Goal: Transaction & Acquisition: Purchase product/service

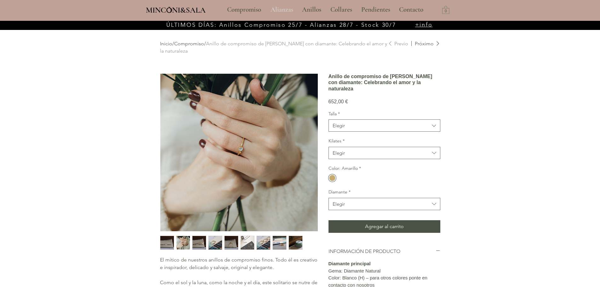
click at [288, 10] on p "Alianzas" at bounding box center [282, 10] width 29 height 16
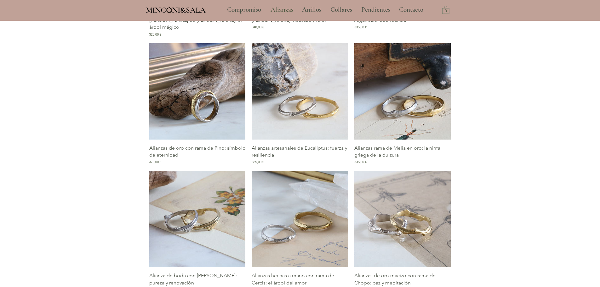
scroll to position [473, 0]
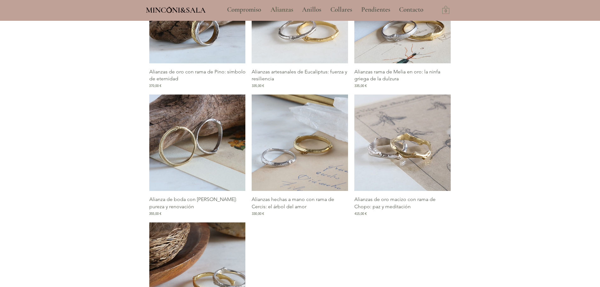
click at [213, 155] on img "Galería de Alianza de boda con rama de Naranjo: pureza y renovación" at bounding box center [197, 143] width 96 height 96
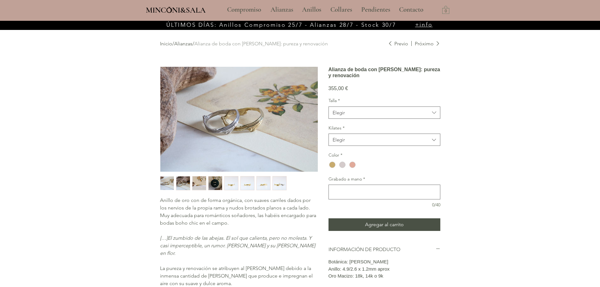
drag, startPoint x: 435, startPoint y: 81, endPoint x: 329, endPoint y: 68, distance: 107.6
click at [329, 68] on h1 "Alianza de boda con rama de Naranjo: pureza y renovación" at bounding box center [385, 72] width 112 height 12
copy h1 "Alianza de boda con rama de Naranjo: pureza y renovación"
click at [361, 119] on button "Elegir" at bounding box center [385, 113] width 112 height 12
click at [524, 105] on div "main content" at bounding box center [300, 195] width 600 height 349
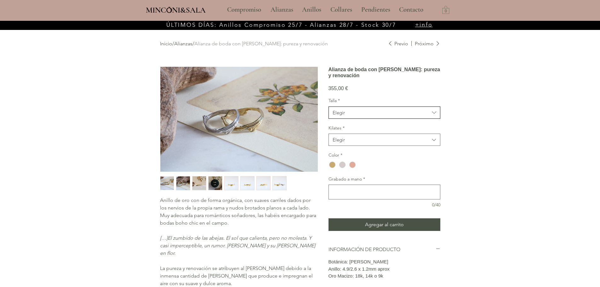
click at [401, 116] on span "Elegir" at bounding box center [381, 112] width 97 height 7
click at [346, 196] on div "16" at bounding box center [384, 191] width 111 height 12
click at [368, 143] on span "Elegir" at bounding box center [381, 139] width 97 height 7
click at [356, 159] on span "18kt" at bounding box center [385, 156] width 104 height 7
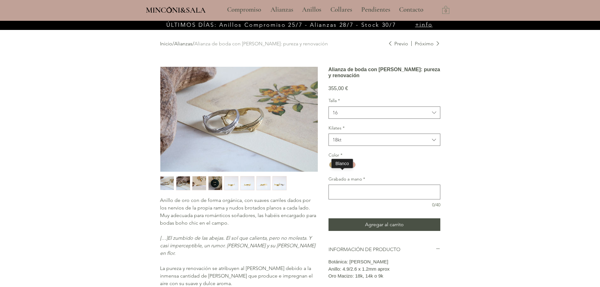
click at [340, 168] on div "main content" at bounding box center [342, 165] width 6 height 6
click at [507, 169] on div "main content" at bounding box center [300, 195] width 600 height 349
click at [366, 197] on textarea "Grabado a mano *" at bounding box center [384, 191] width 111 height 9
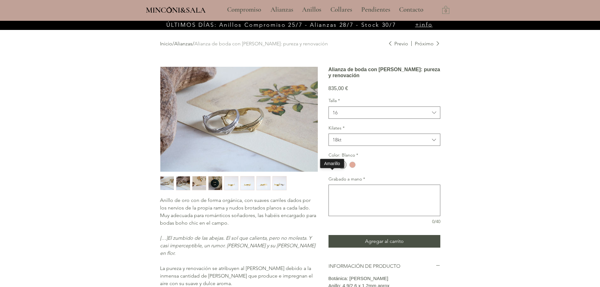
click at [333, 168] on div "main content" at bounding box center [332, 165] width 6 height 6
click at [369, 116] on span "16" at bounding box center [381, 112] width 97 height 7
click at [354, 191] on span "22" at bounding box center [385, 187] width 104 height 7
click at [333, 169] on div "main content" at bounding box center [333, 165] width 8 height 8
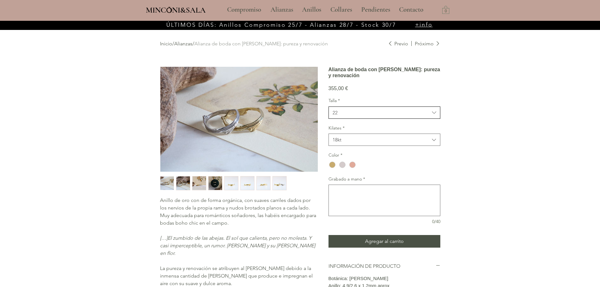
click at [374, 118] on button "22" at bounding box center [385, 113] width 112 height 12
click at [357, 143] on span "18kt" at bounding box center [381, 139] width 97 height 7
click at [341, 159] on span "18kt" at bounding box center [385, 156] width 104 height 7
click at [336, 169] on div "main content" at bounding box center [333, 165] width 8 height 8
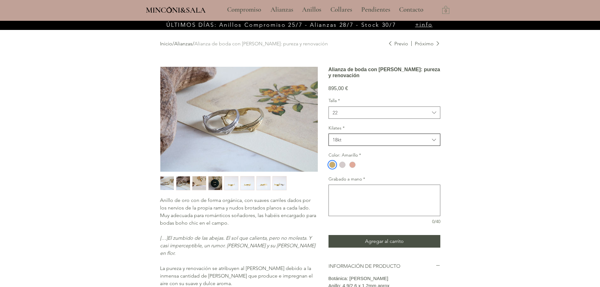
click at [368, 146] on button "18kt" at bounding box center [385, 140] width 112 height 12
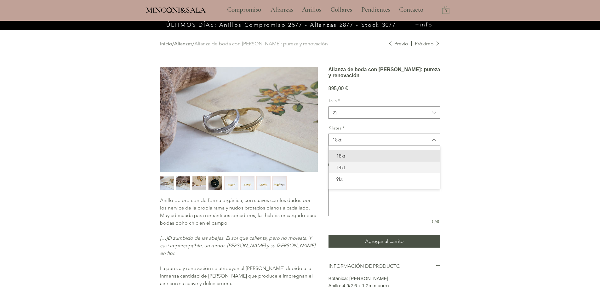
click at [352, 171] on span "14kt" at bounding box center [385, 167] width 104 height 7
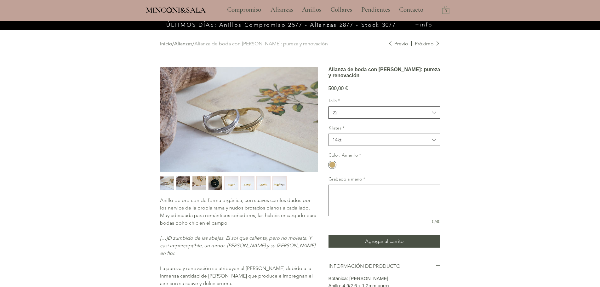
click at [359, 118] on button "22" at bounding box center [385, 113] width 112 height 12
click at [358, 146] on button "14kt" at bounding box center [385, 140] width 112 height 12
click at [344, 182] on span "9kt" at bounding box center [385, 179] width 104 height 7
click at [188, 44] on link "Alianzas" at bounding box center [183, 44] width 18 height 6
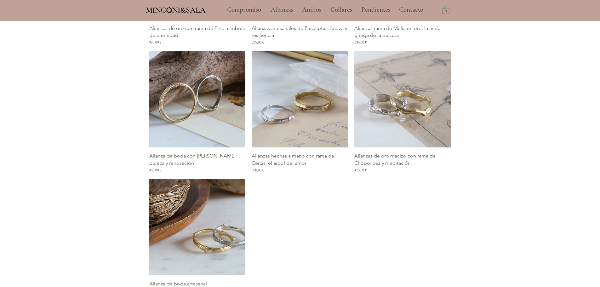
scroll to position [536, 0]
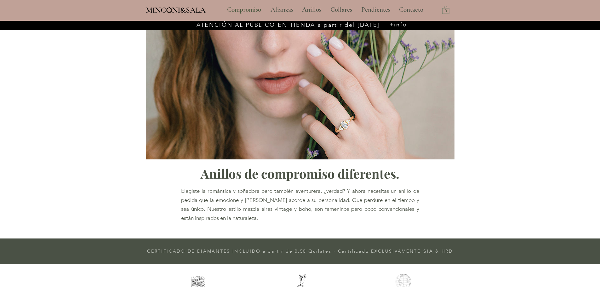
type input "**********"
select select "**********"
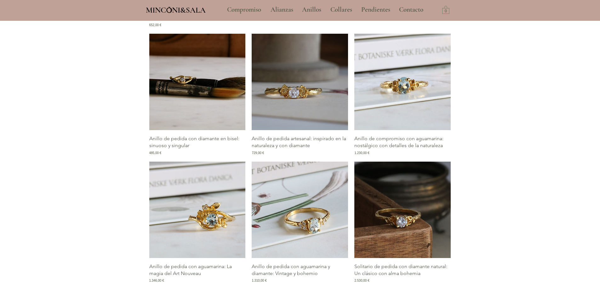
scroll to position [441, 0]
click at [298, 176] on img "Galería de Anillo de pedida con aguamarina y diamante: Vintage y bohemio" at bounding box center [300, 210] width 96 height 96
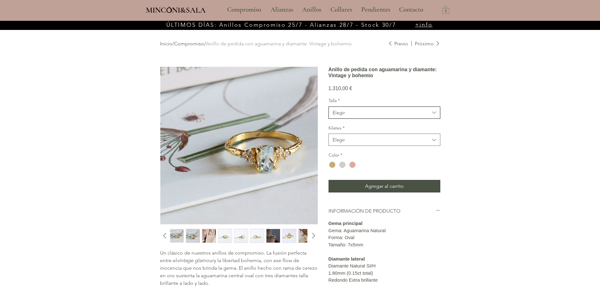
click at [370, 116] on span "Elegir" at bounding box center [381, 112] width 97 height 7
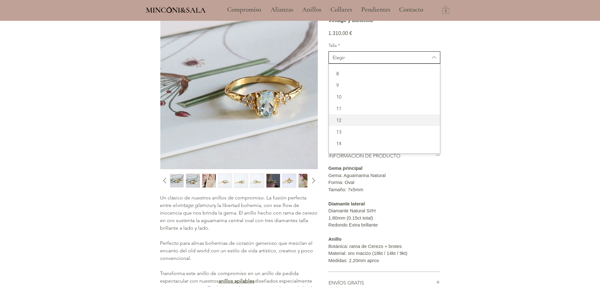
scroll to position [63, 0]
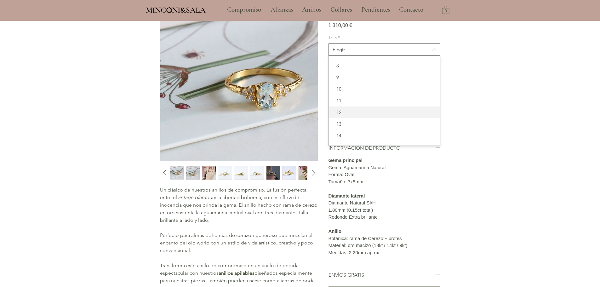
click at [368, 116] on span "12" at bounding box center [385, 112] width 104 height 7
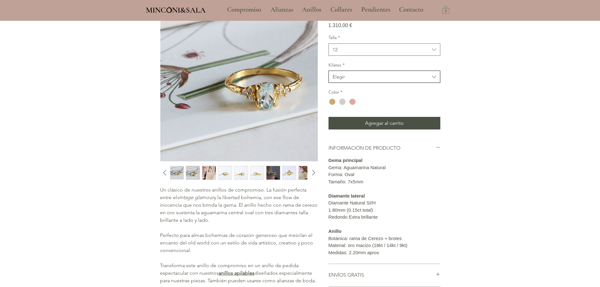
click at [354, 80] on span "Elegir" at bounding box center [381, 76] width 97 height 7
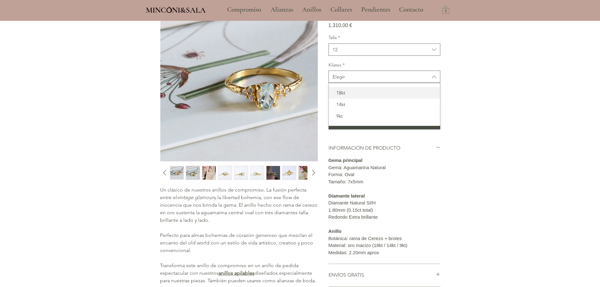
click at [349, 96] on span "18kt" at bounding box center [385, 92] width 104 height 7
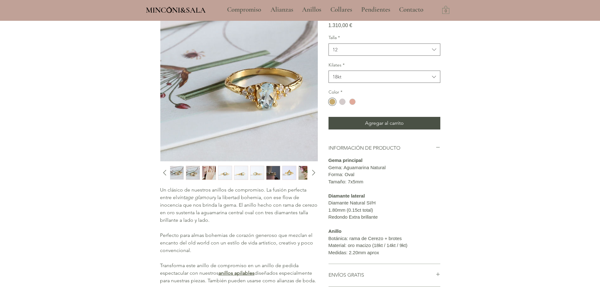
click at [335, 105] on div "main content" at bounding box center [332, 102] width 6 height 6
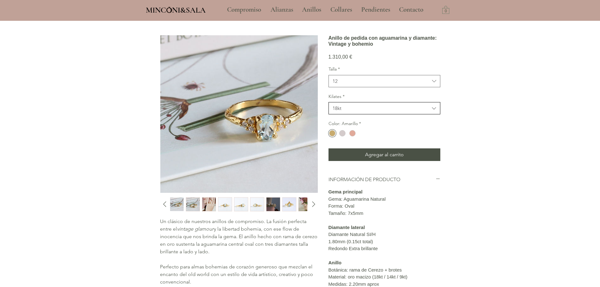
click at [417, 112] on span "18kt" at bounding box center [381, 108] width 97 height 7
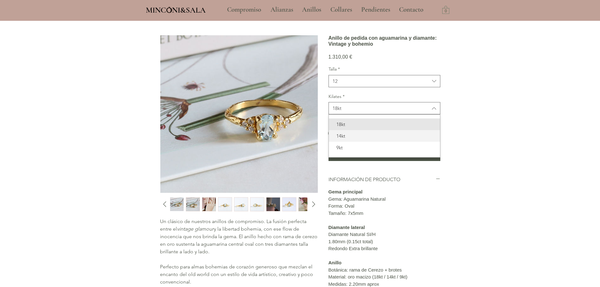
click at [390, 139] on span "14kt" at bounding box center [385, 136] width 104 height 7
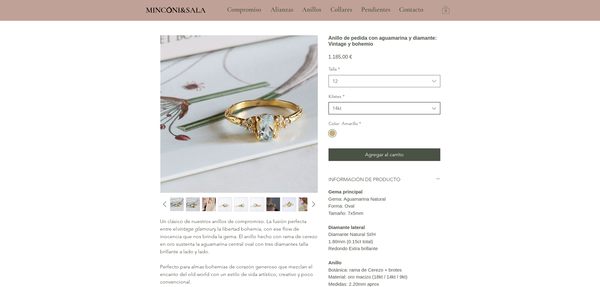
click at [403, 112] on span "14kt" at bounding box center [381, 108] width 97 height 7
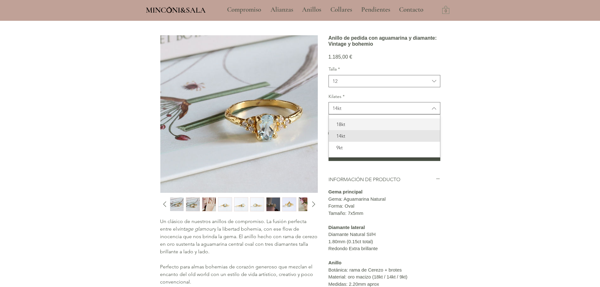
click at [376, 128] on span "18kt" at bounding box center [385, 124] width 104 height 7
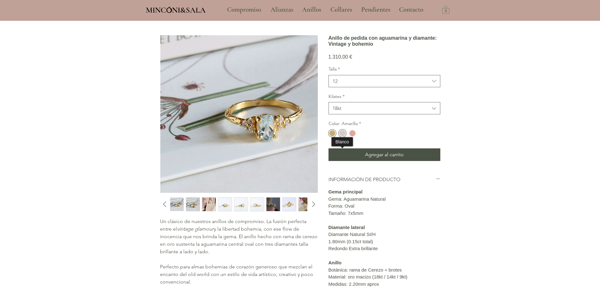
click at [341, 136] on div "main content" at bounding box center [342, 133] width 6 height 6
click at [355, 136] on div "main content" at bounding box center [352, 133] width 6 height 6
click at [236, 10] on p "Compromiso" at bounding box center [244, 10] width 40 height 16
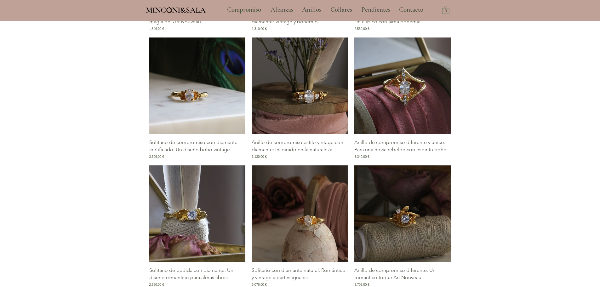
scroll to position [599, 0]
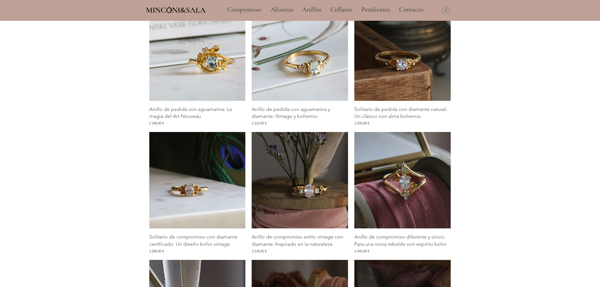
click at [311, 72] on img "Galería de Anillo de pedida con aguamarina y diamante: Vintage y bohemio" at bounding box center [300, 52] width 96 height 96
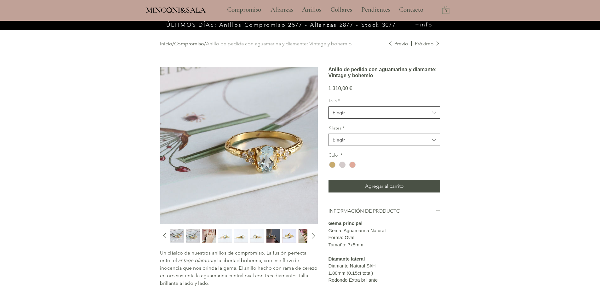
click at [365, 116] on span "Elegir" at bounding box center [381, 112] width 97 height 7
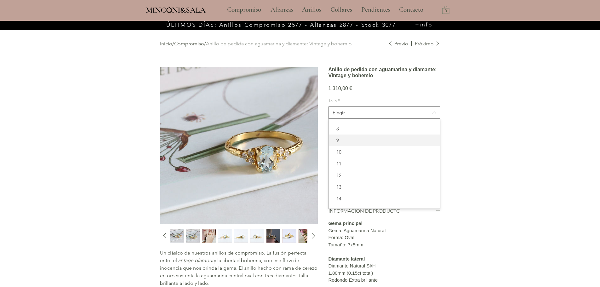
click at [349, 144] on span "9" at bounding box center [385, 140] width 104 height 7
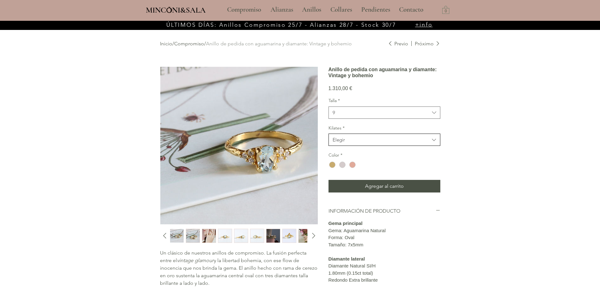
click at [348, 143] on span "Elegir" at bounding box center [381, 139] width 97 height 7
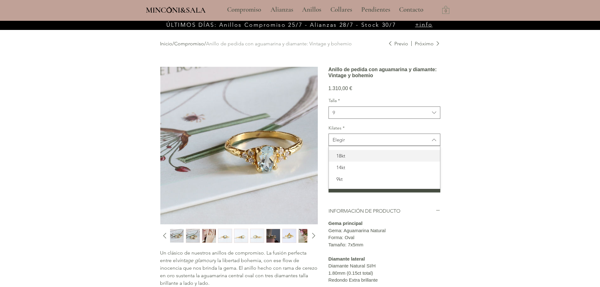
click at [348, 159] on span "18kt" at bounding box center [385, 156] width 104 height 7
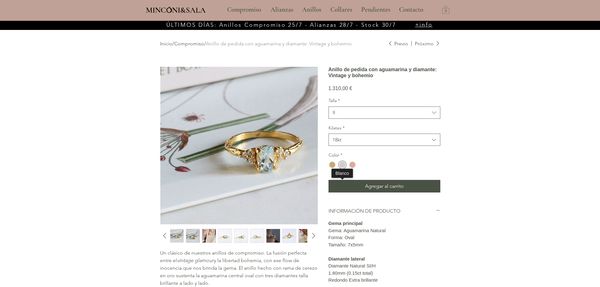
click at [336, 169] on div "main content" at bounding box center [332, 165] width 10 height 8
click at [352, 143] on span "18kt" at bounding box center [381, 139] width 97 height 7
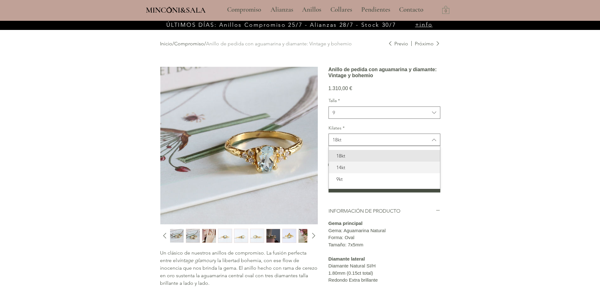
click at [352, 171] on span "14kt" at bounding box center [385, 167] width 104 height 7
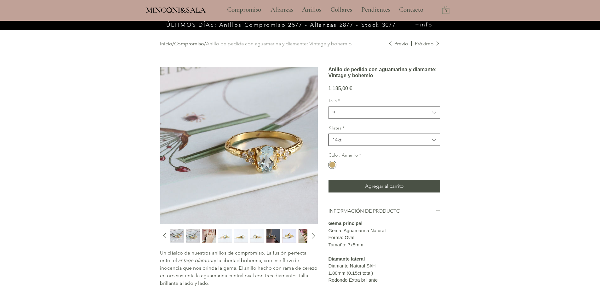
click at [350, 143] on span "14kt" at bounding box center [381, 139] width 97 height 7
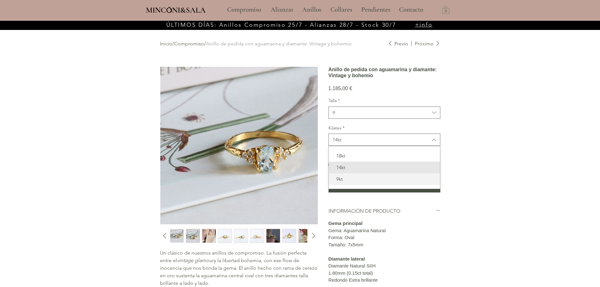
drag, startPoint x: 355, startPoint y: 198, endPoint x: 370, endPoint y: 190, distance: 16.8
click at [355, 182] on span "9kt" at bounding box center [385, 179] width 104 height 7
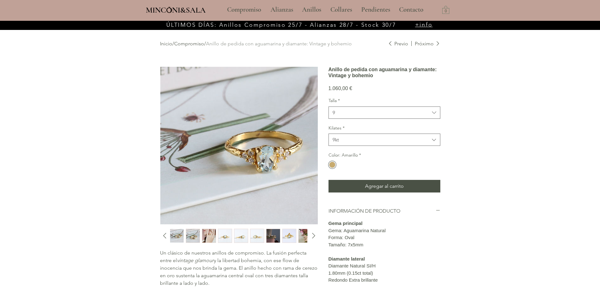
click at [463, 155] on div "main content" at bounding box center [300, 237] width 600 height 433
